Goal: Information Seeking & Learning: Learn about a topic

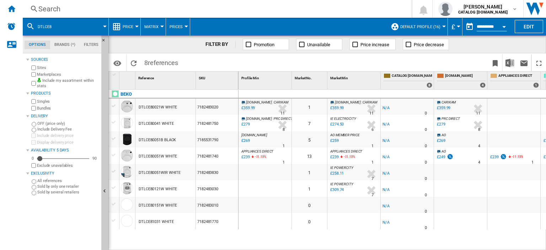
click at [48, 9] on div "Search" at bounding box center [215, 9] width 355 height 10
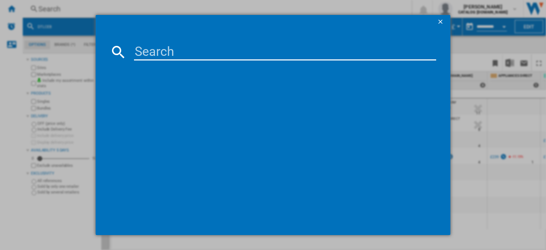
click at [347, 6] on div at bounding box center [273, 125] width 546 height 250
click at [442, 20] on ng-md-icon "getI18NText('BUTTONS.CLOSE_DIALOG')" at bounding box center [441, 22] width 9 height 9
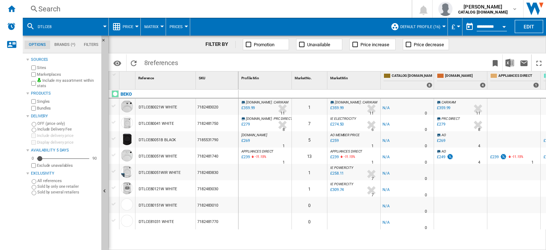
click at [51, 10] on div "Search" at bounding box center [215, 9] width 355 height 10
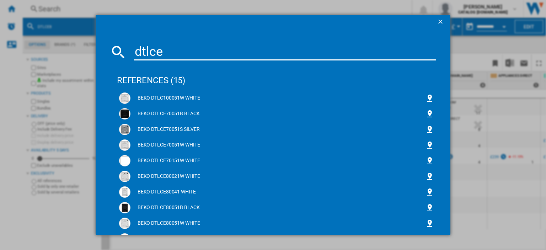
type input "dtlce7"
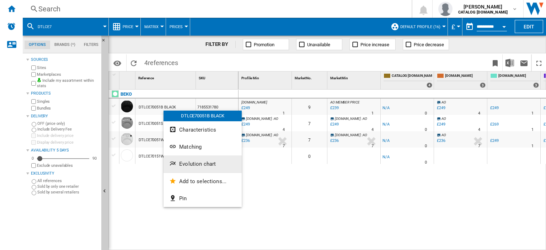
click at [185, 166] on span "Evolution chart" at bounding box center [197, 164] width 37 height 6
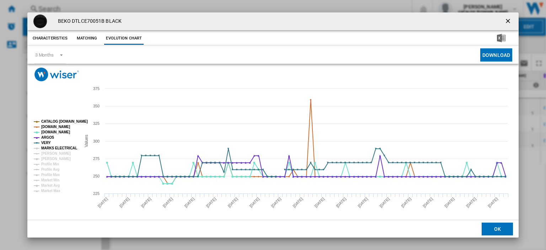
click at [57, 147] on tspan "MARKS ELECTRICAL" at bounding box center [59, 148] width 36 height 4
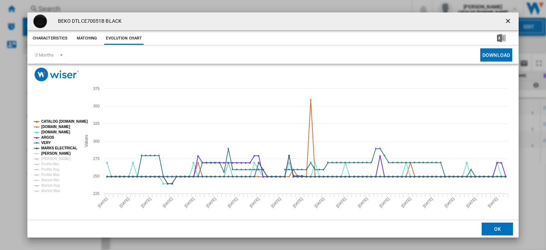
click at [54, 151] on tspan "[PERSON_NAME]" at bounding box center [56, 153] width 30 height 4
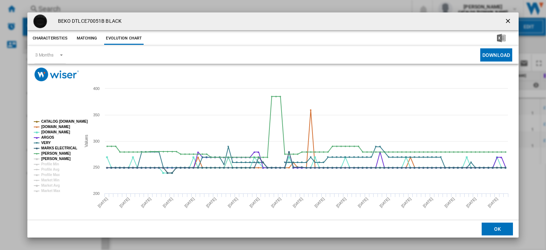
click at [55, 157] on tspan "[PERSON_NAME]" at bounding box center [56, 159] width 30 height 4
